Goal: Find specific page/section: Find specific page/section

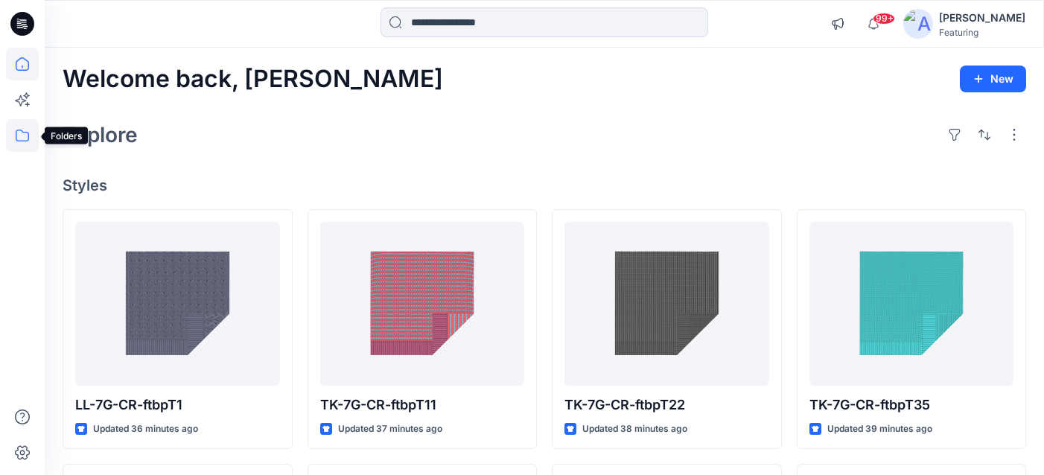
click at [19, 132] on icon at bounding box center [22, 135] width 33 height 33
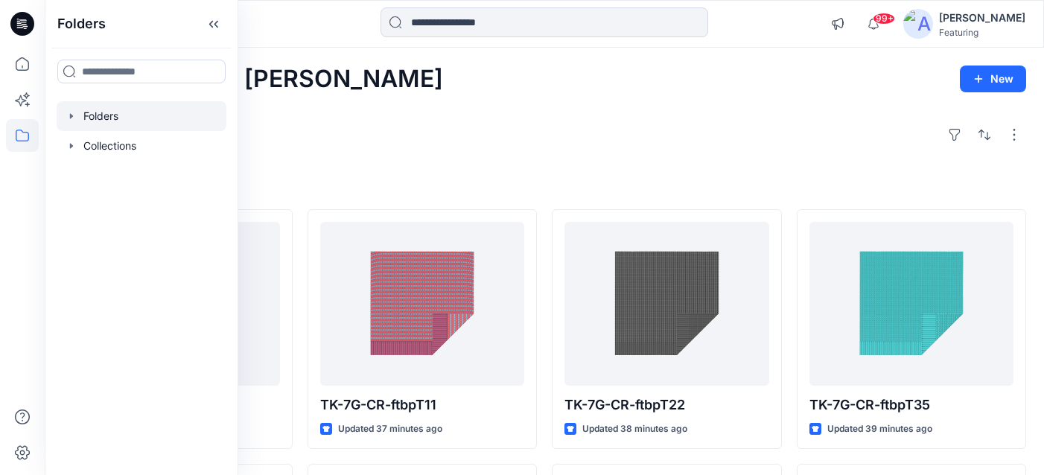
click at [95, 121] on div at bounding box center [142, 116] width 170 height 30
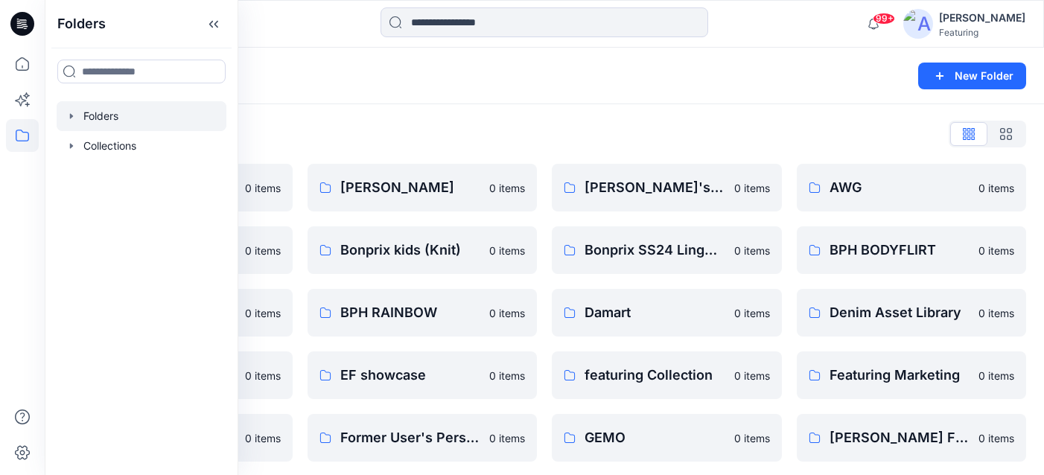
scroll to position [380, 0]
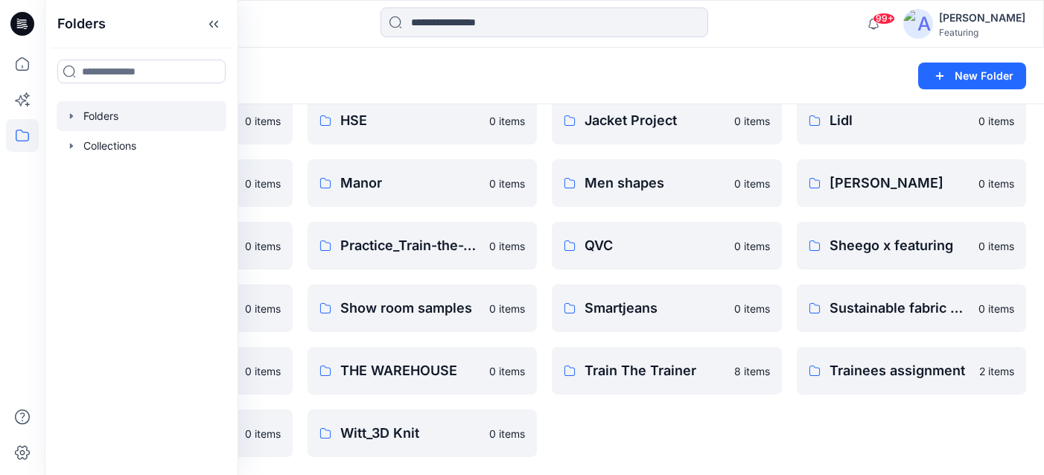
click at [579, 448] on div "[PERSON_NAME]'s Personal Zone 0 items Bonprix SS24 Lingerie Collection 0 items …" at bounding box center [667, 120] width 230 height 673
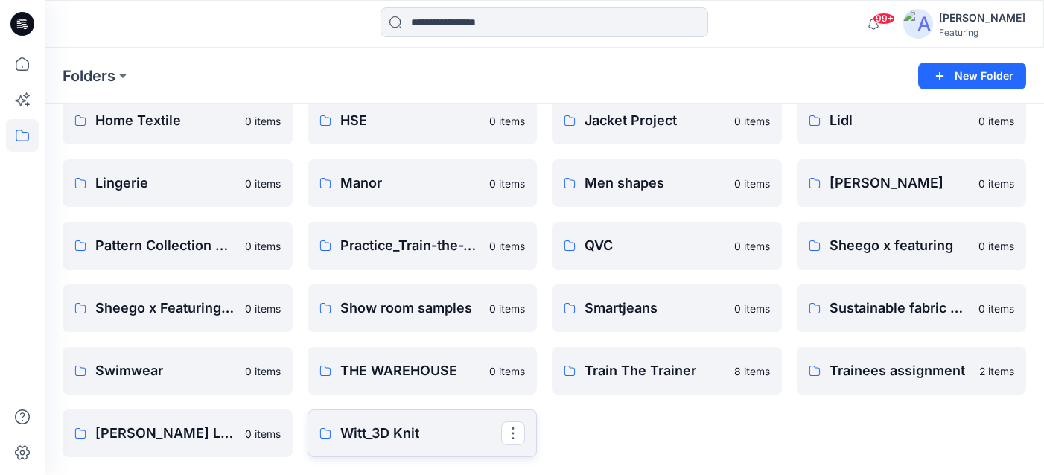
click at [409, 431] on p "Witt_3D Knit" at bounding box center [421, 433] width 162 height 21
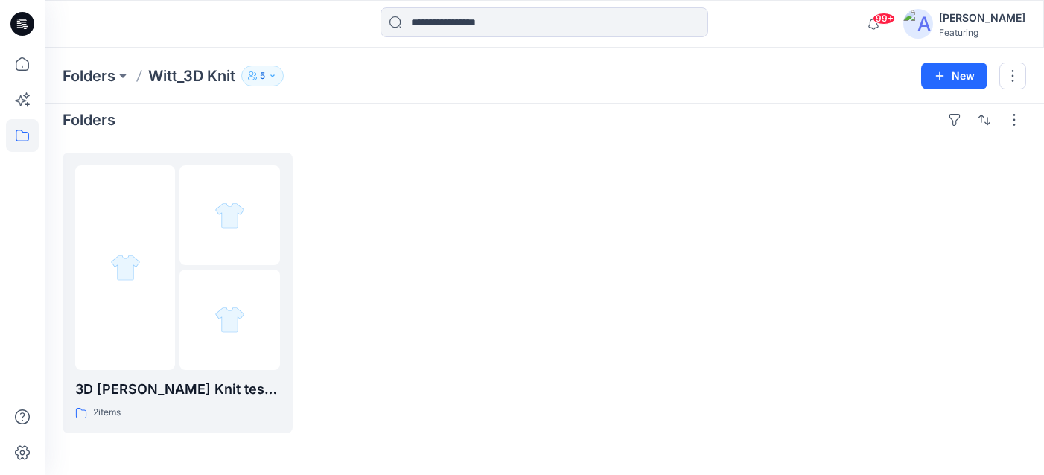
scroll to position [14, 0]
click at [142, 276] on img at bounding box center [125, 268] width 48 height 16
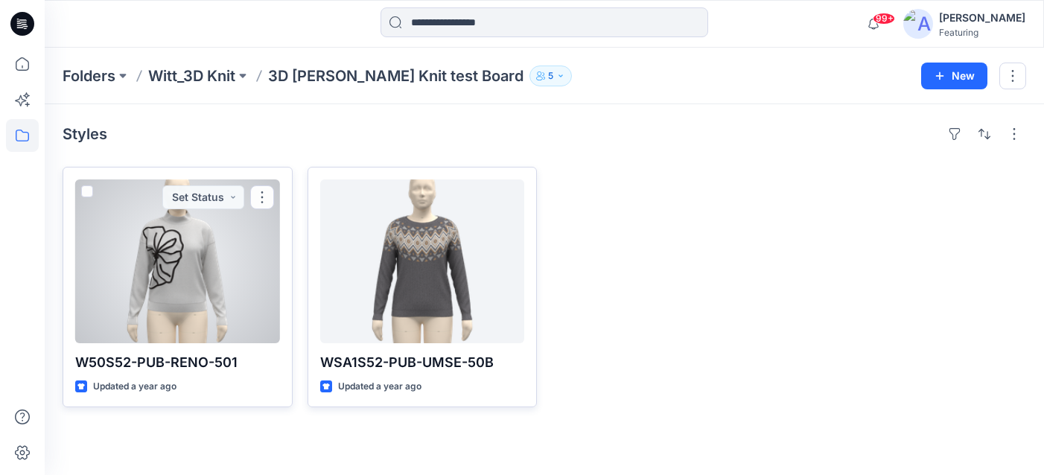
click at [126, 273] on div at bounding box center [177, 261] width 205 height 164
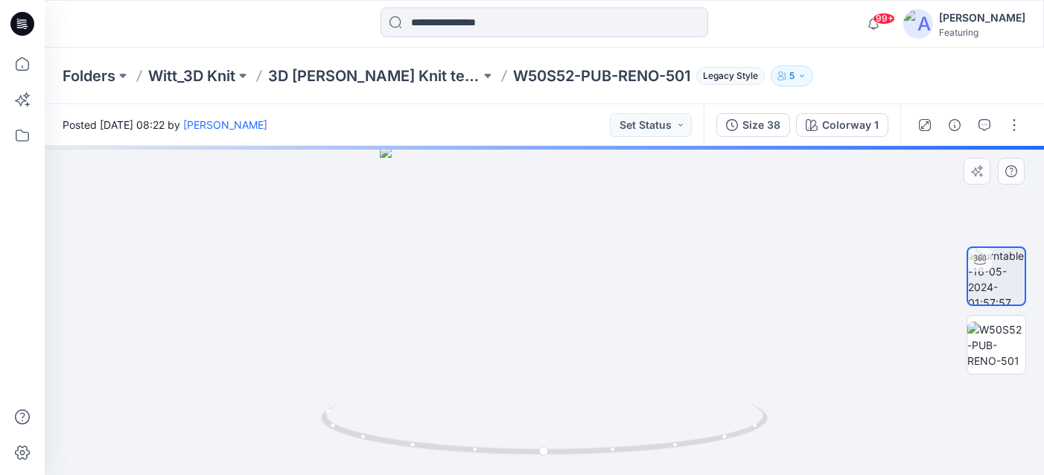
click at [543, 279] on div at bounding box center [544, 310] width 999 height 329
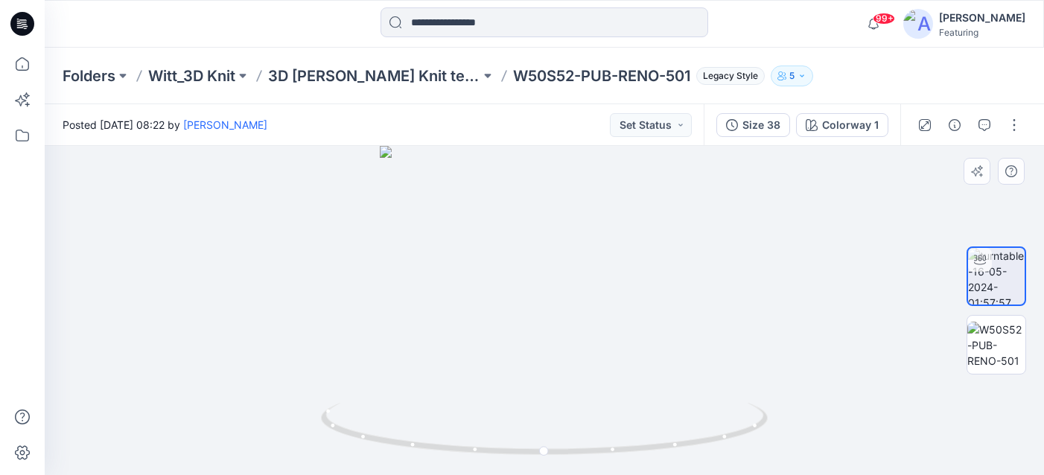
click at [582, 254] on div at bounding box center [544, 310] width 999 height 329
drag, startPoint x: 439, startPoint y: 257, endPoint x: 433, endPoint y: 358, distance: 101.5
click at [433, 358] on img at bounding box center [538, 80] width 1452 height 789
drag, startPoint x: 374, startPoint y: 191, endPoint x: 377, endPoint y: 249, distance: 58.2
click at [377, 249] on img at bounding box center [541, 107] width 1452 height 735
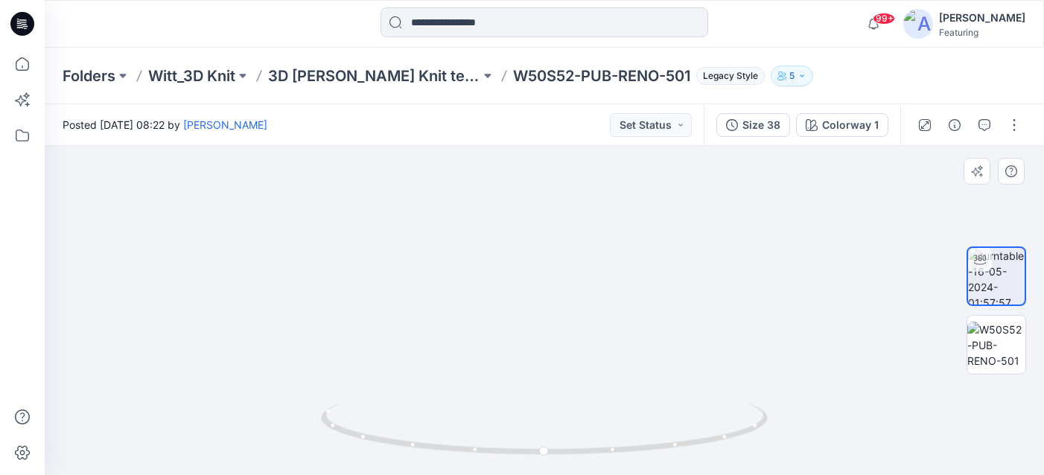
drag, startPoint x: 462, startPoint y: 283, endPoint x: 465, endPoint y: 226, distance: 57.4
click at [465, 226] on img at bounding box center [541, 103] width 1452 height 746
drag, startPoint x: 518, startPoint y: 372, endPoint x: 521, endPoint y: 325, distance: 47.0
click at [521, 325] on img at bounding box center [547, 58] width 1452 height 836
drag, startPoint x: 608, startPoint y: 283, endPoint x: 608, endPoint y: 383, distance: 99.8
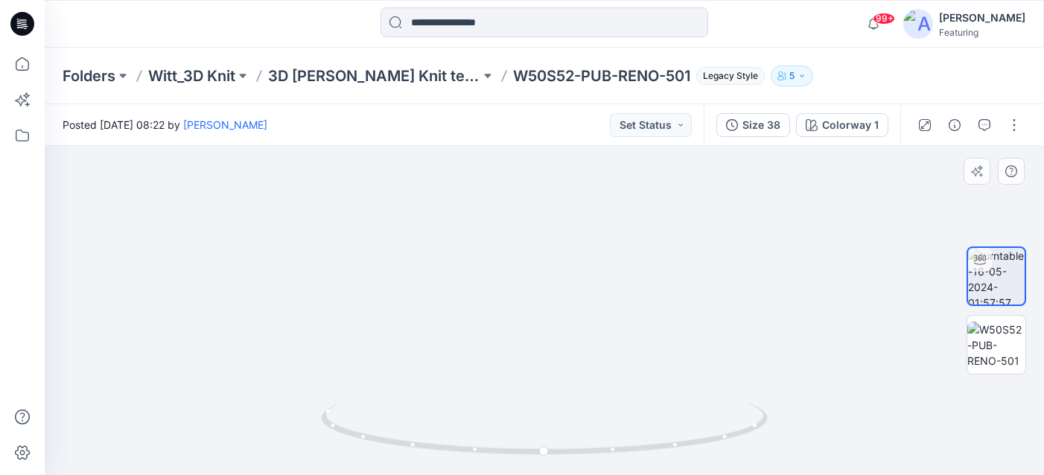
click at [608, 383] on img at bounding box center [544, 107] width 1452 height 736
drag, startPoint x: 601, startPoint y: 258, endPoint x: 597, endPoint y: 347, distance: 88.7
click at [597, 346] on img at bounding box center [540, 150] width 1452 height 649
drag, startPoint x: 597, startPoint y: 372, endPoint x: 611, endPoint y: 228, distance: 144.4
click at [611, 228] on img at bounding box center [553, 79] width 1452 height 792
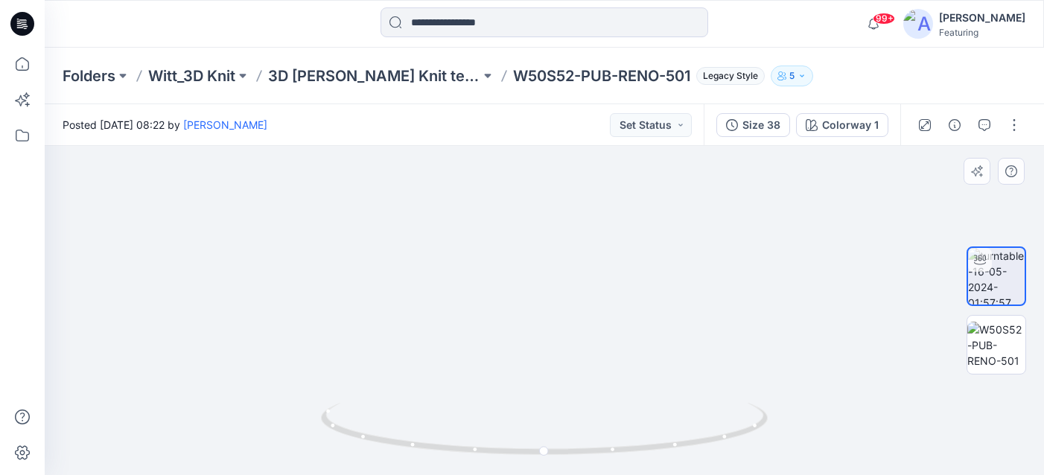
drag, startPoint x: 547, startPoint y: 229, endPoint x: 553, endPoint y: 264, distance: 35.5
click at [552, 264] on img at bounding box center [558, 94] width 1452 height 763
